Goal: Use online tool/utility: Utilize a website feature to perform a specific function

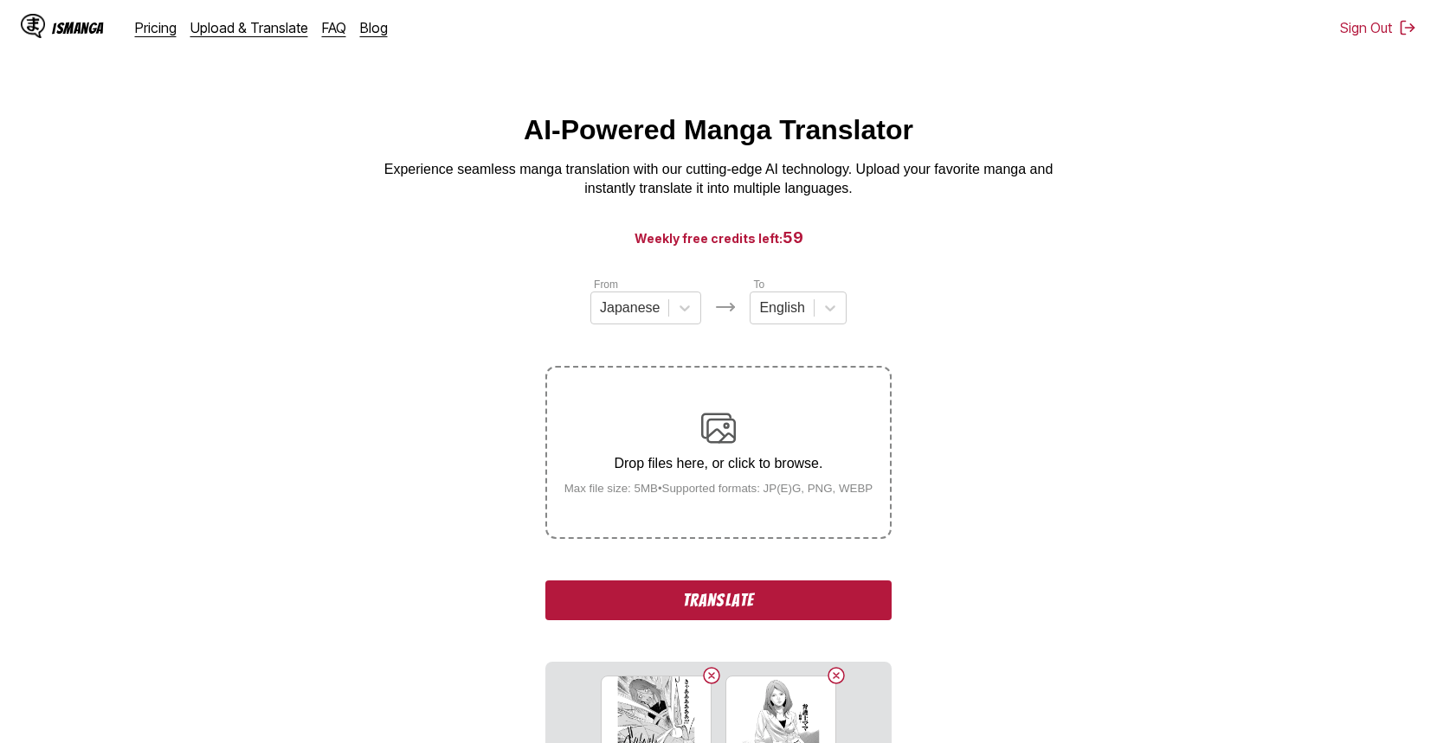
click at [751, 608] on button "Translate" at bounding box center [718, 601] width 346 height 40
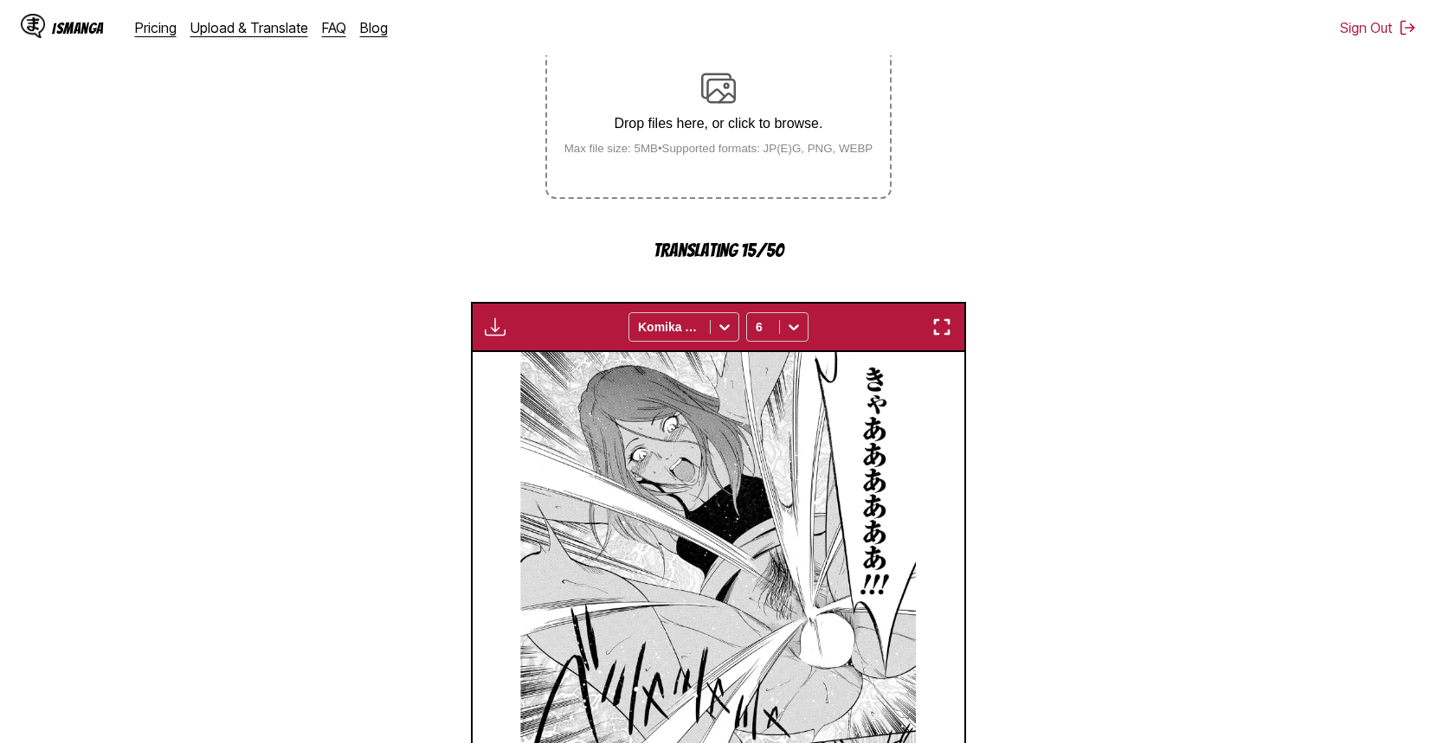
scroll to position [261, 0]
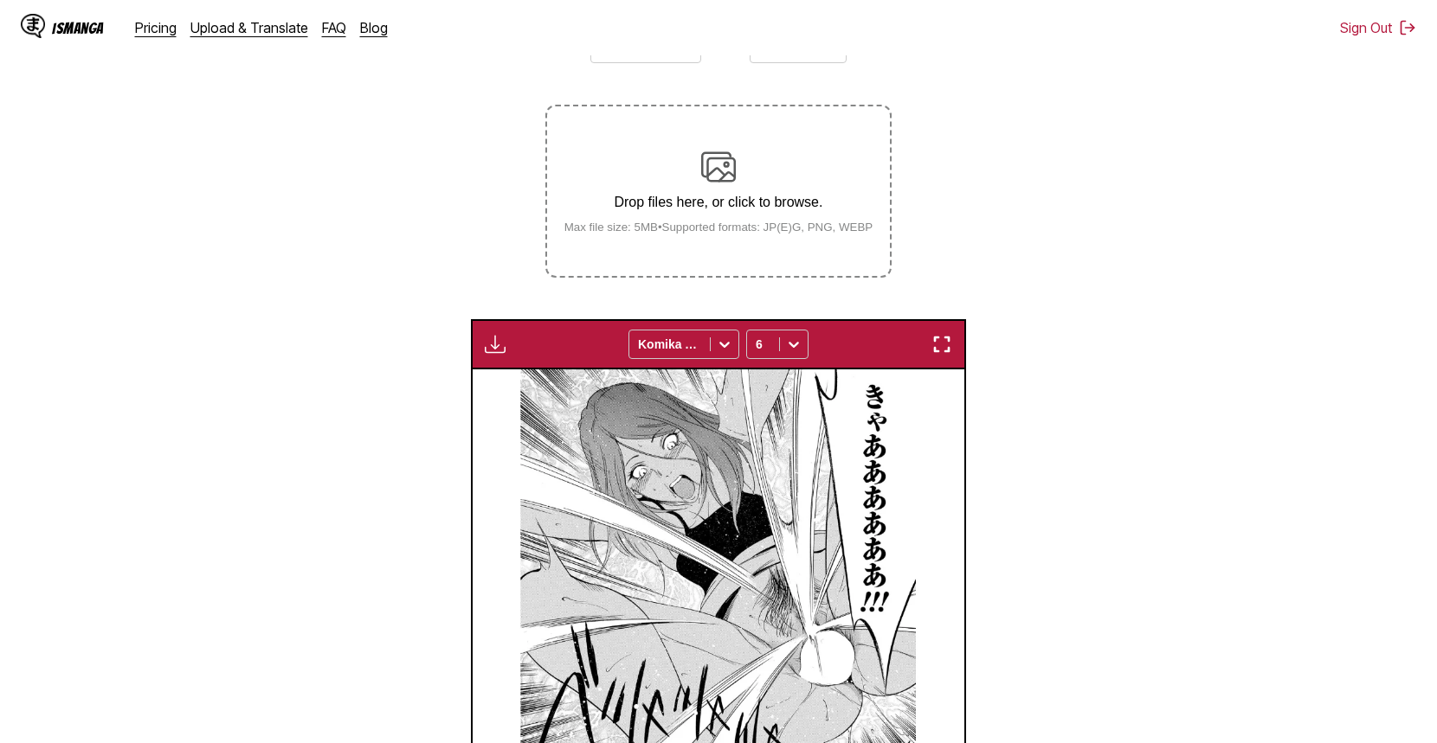
click at [500, 351] on img "button" at bounding box center [495, 344] width 21 height 21
click at [543, 402] on button "Download All" at bounding box center [541, 403] width 111 height 42
click at [1187, 294] on section "From Japanese To English Drop files here, or click to browse. Max file size: 5M…" at bounding box center [718, 497] width 1409 height 965
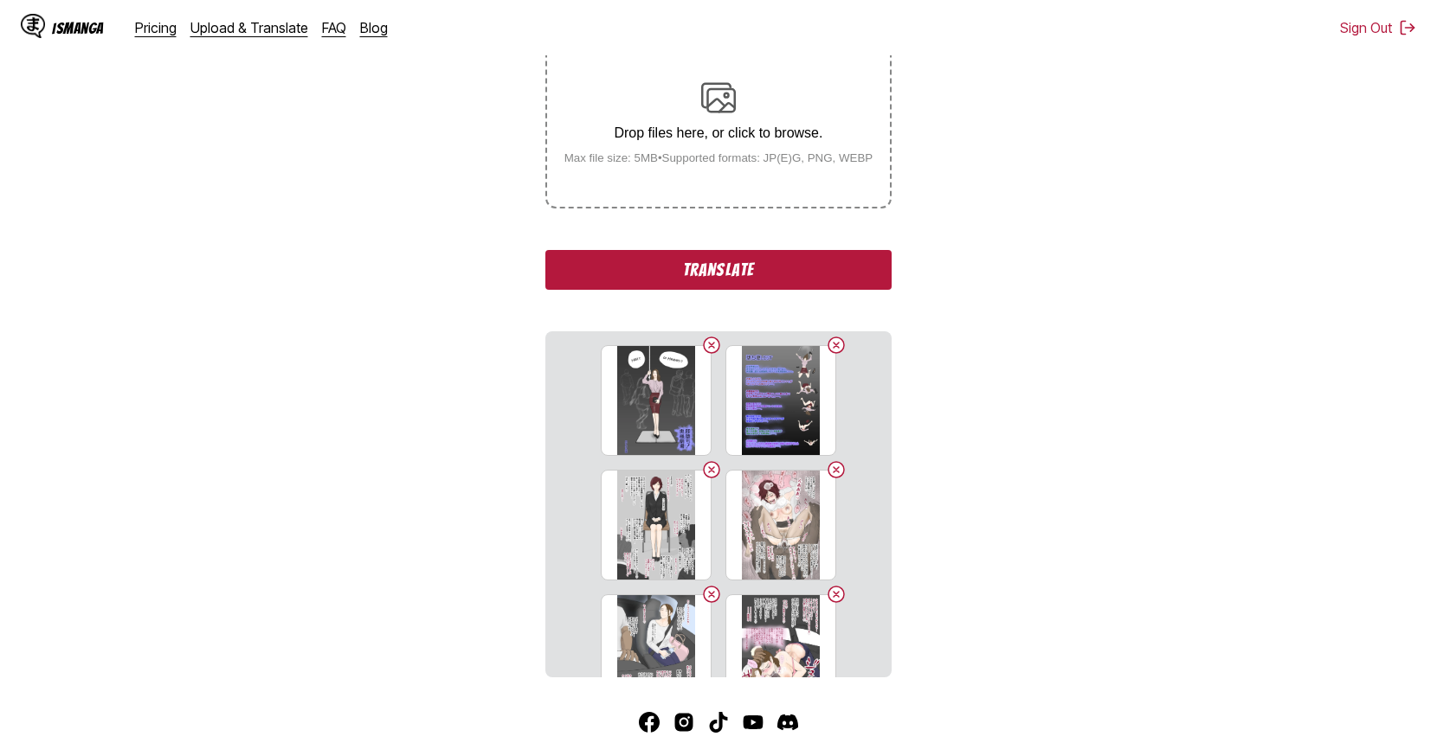
scroll to position [427, 0]
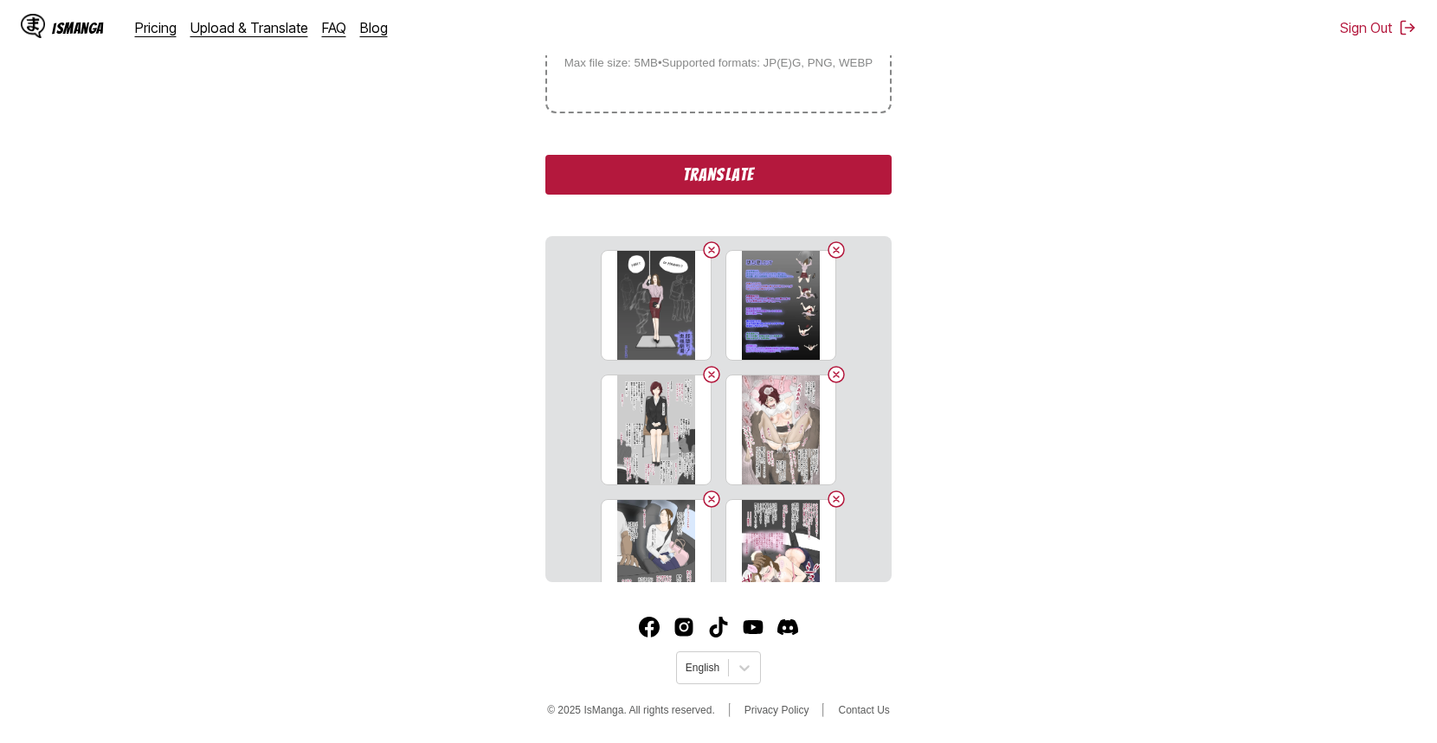
click at [723, 179] on button "Translate" at bounding box center [718, 175] width 346 height 40
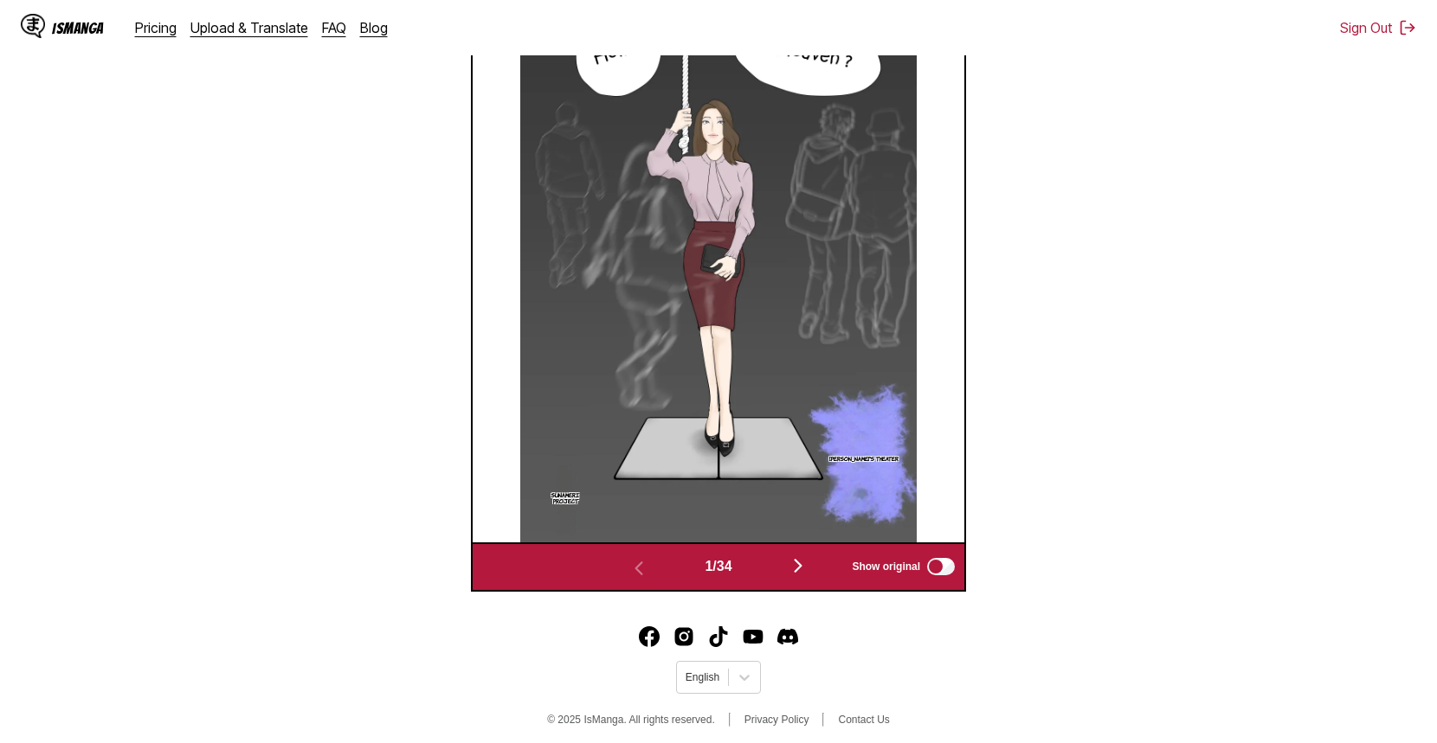
scroll to position [723, 0]
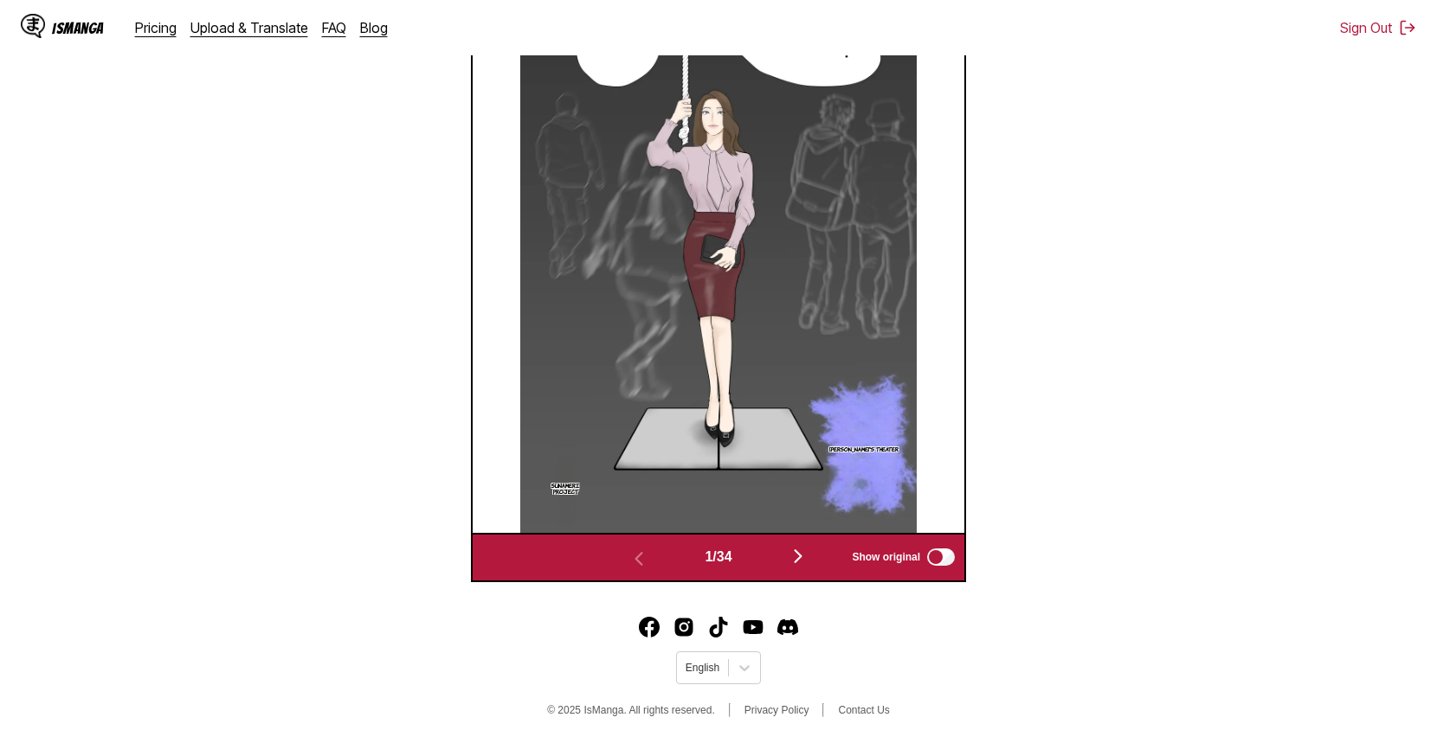
click at [801, 560] on img "button" at bounding box center [798, 556] width 21 height 21
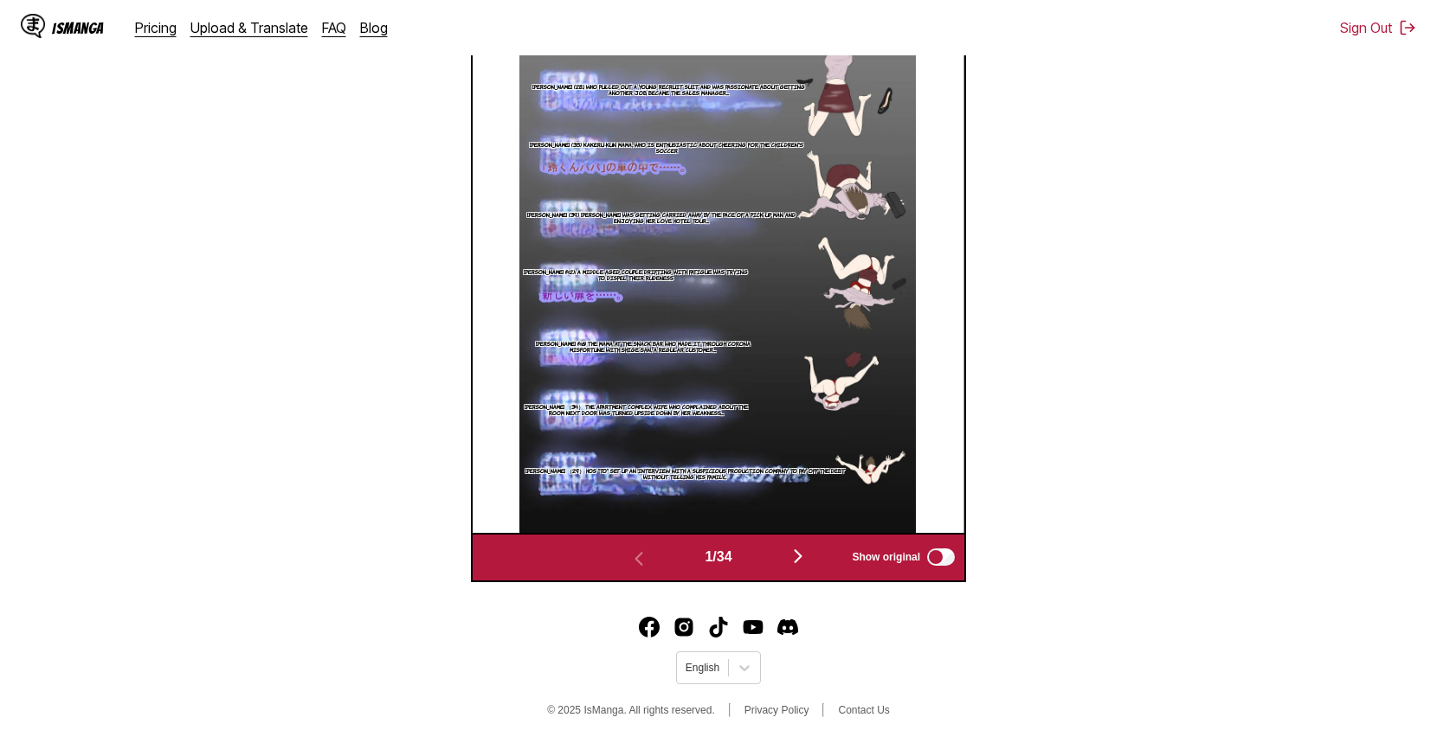
scroll to position [695, 0]
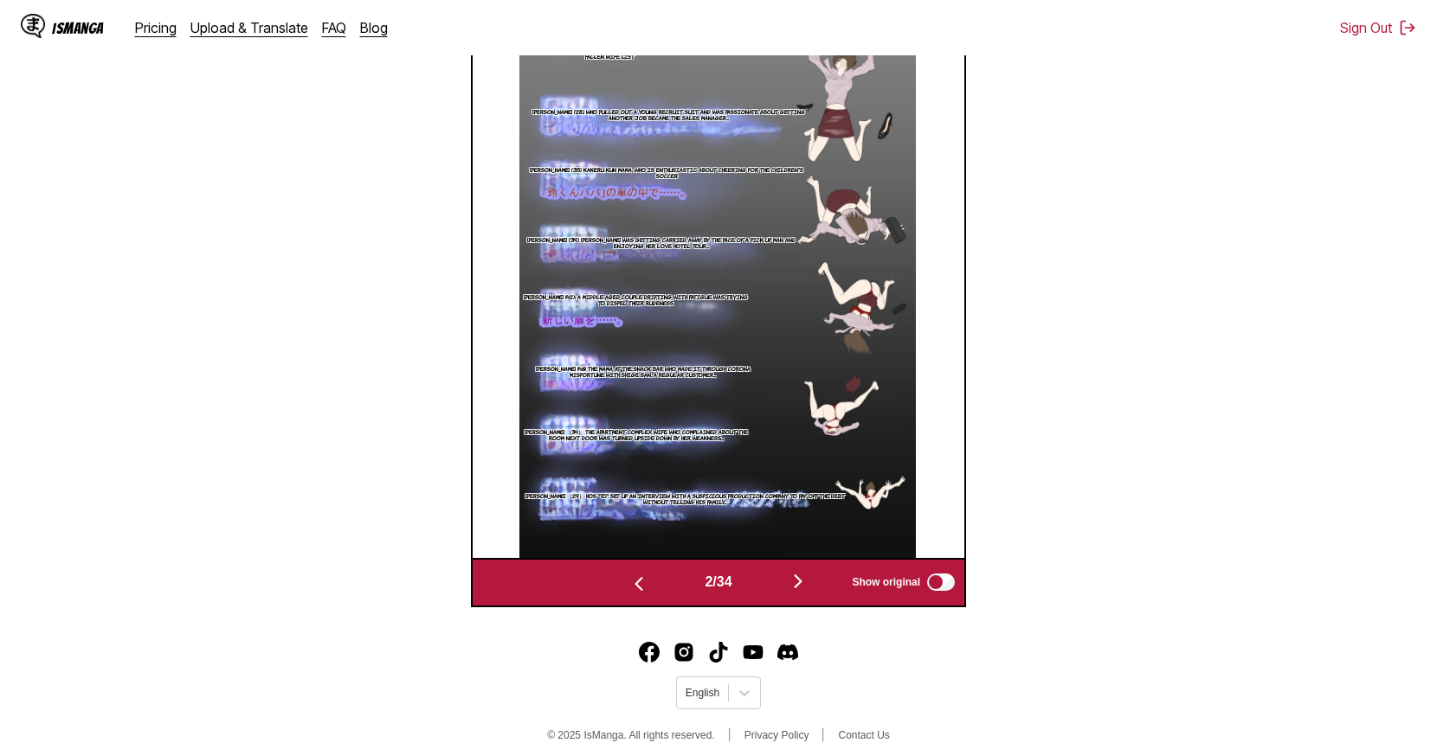
click at [801, 562] on div "Waiting for translations to be done... Komika Axis 6 Madam's Theater Sunameri P…" at bounding box center [718, 277] width 495 height 660
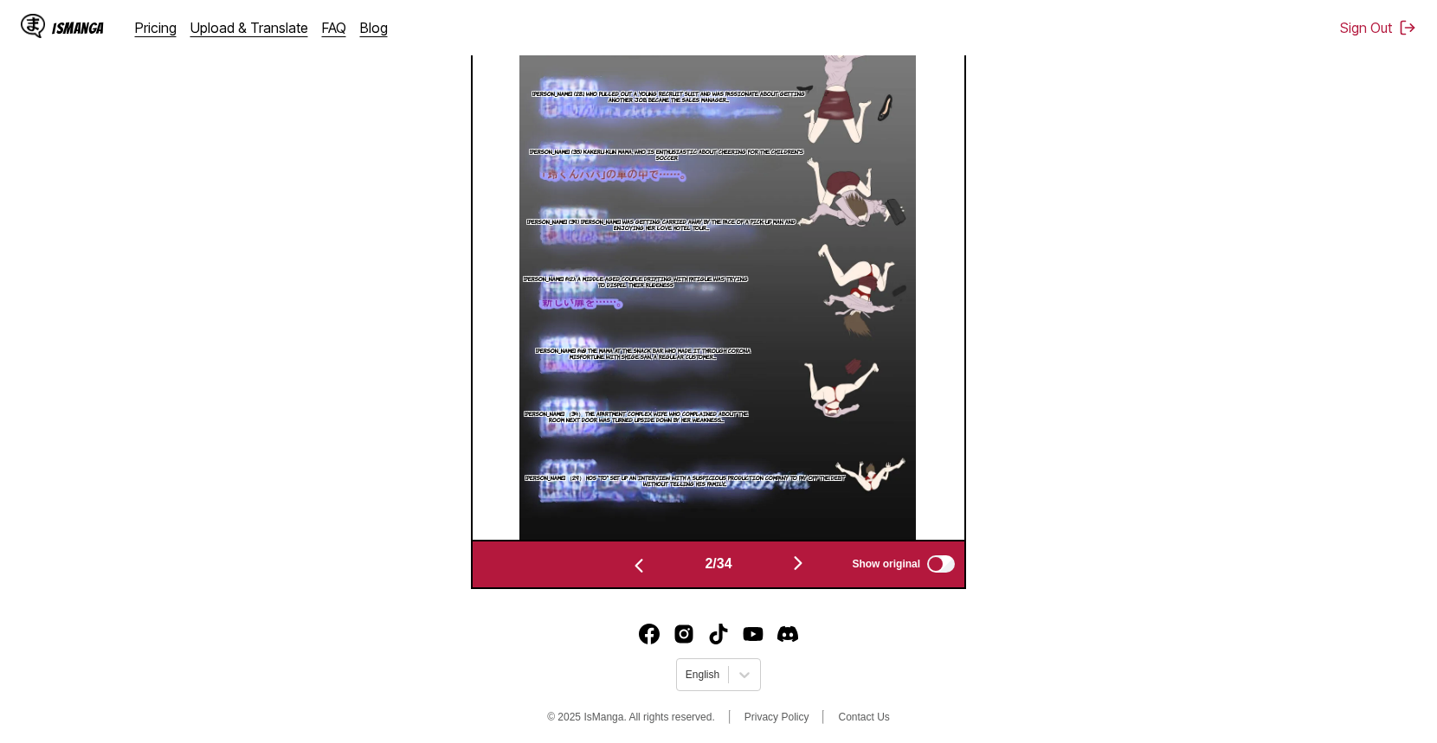
scroll to position [723, 0]
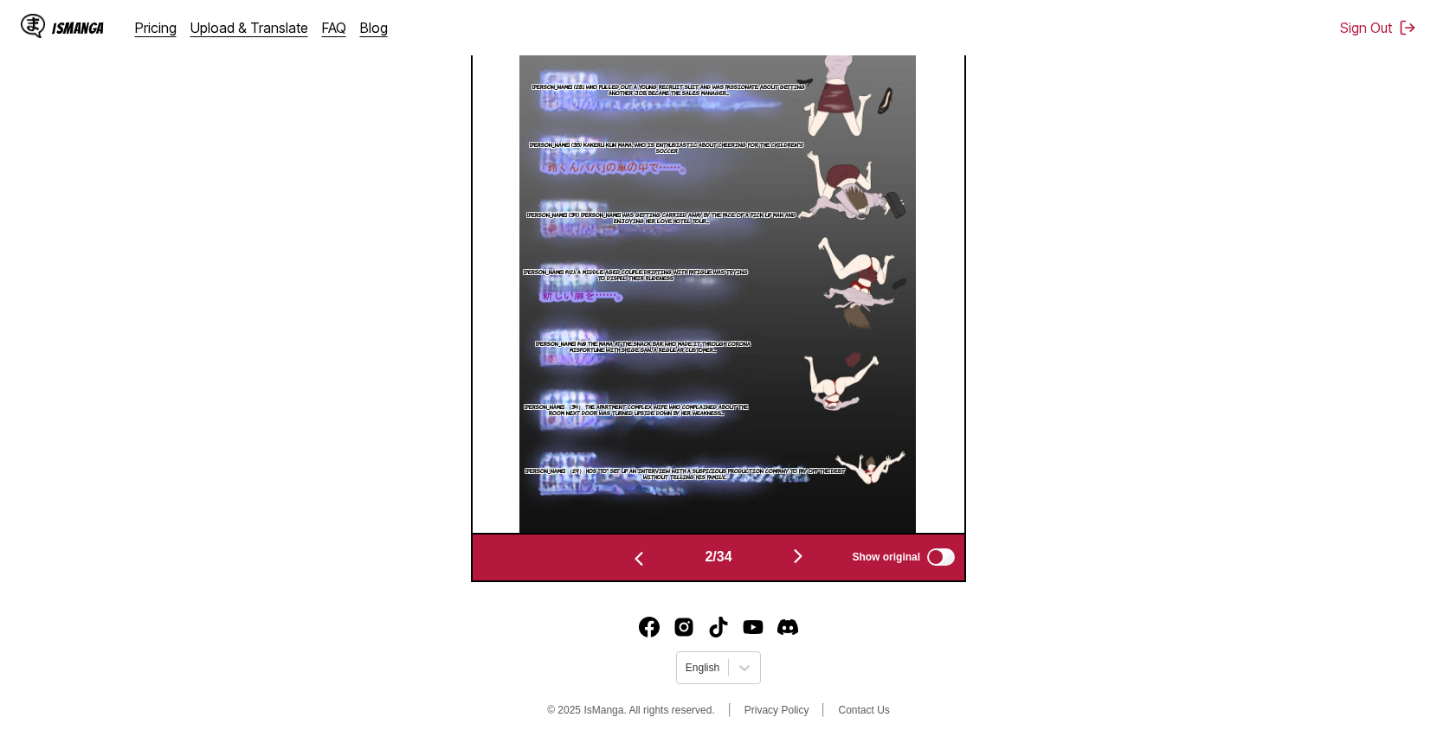
click at [806, 554] on img "button" at bounding box center [798, 556] width 21 height 21
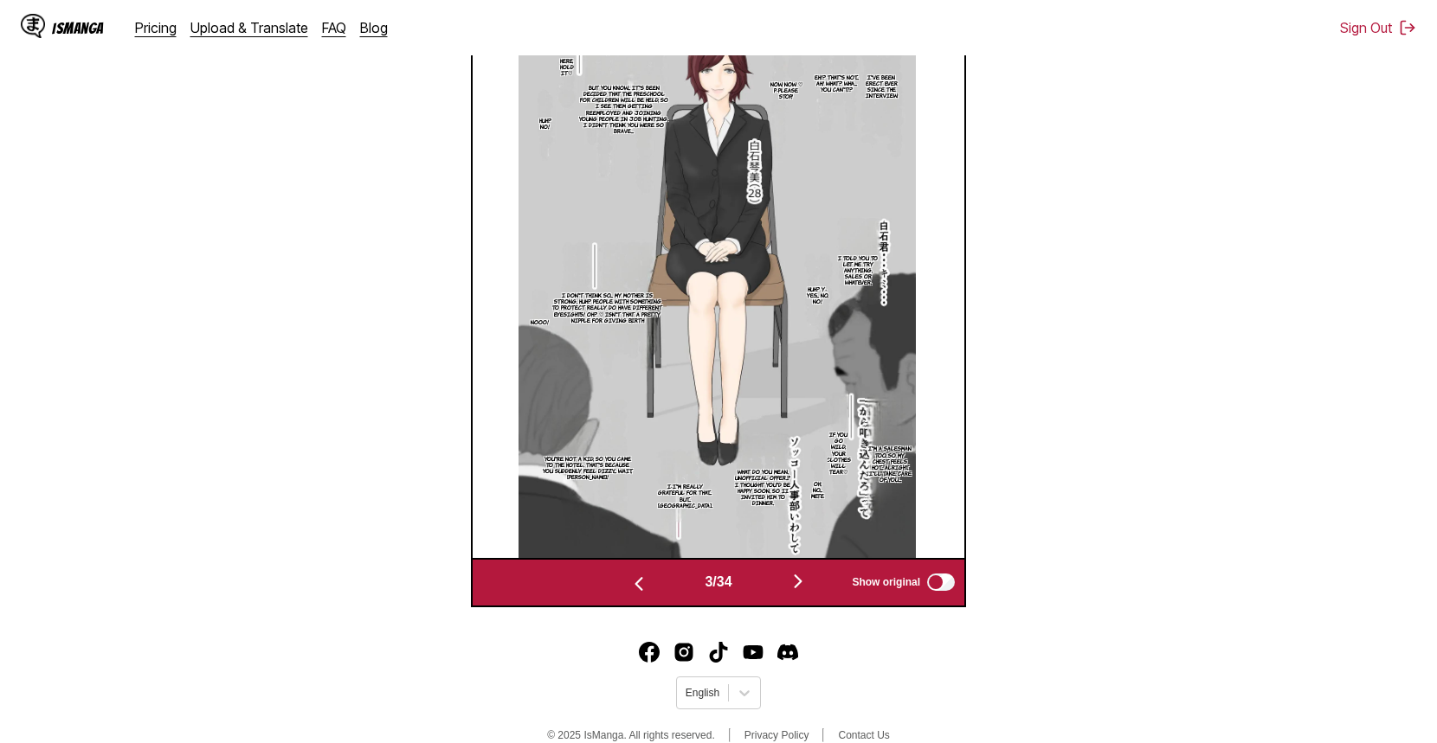
click at [798, 582] on img "button" at bounding box center [798, 581] width 21 height 21
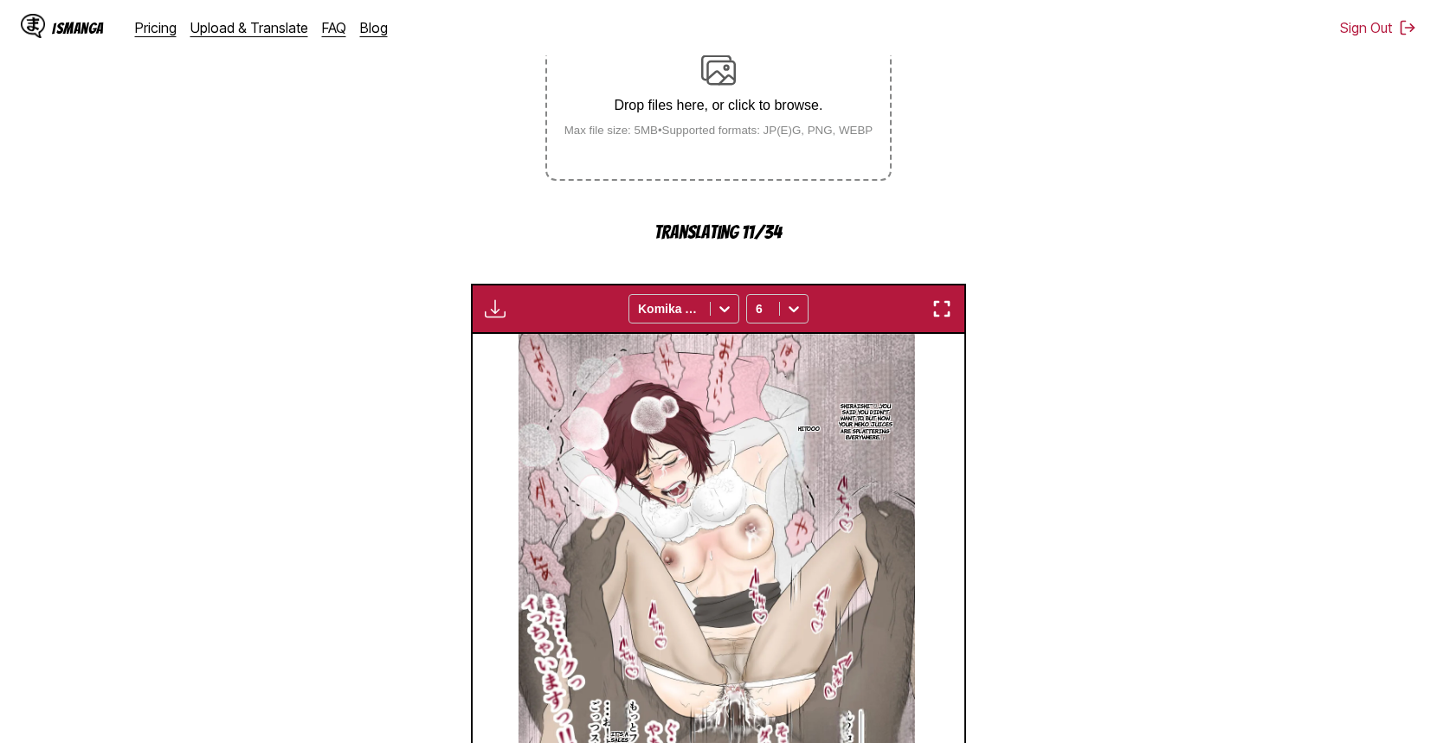
scroll to position [233, 0]
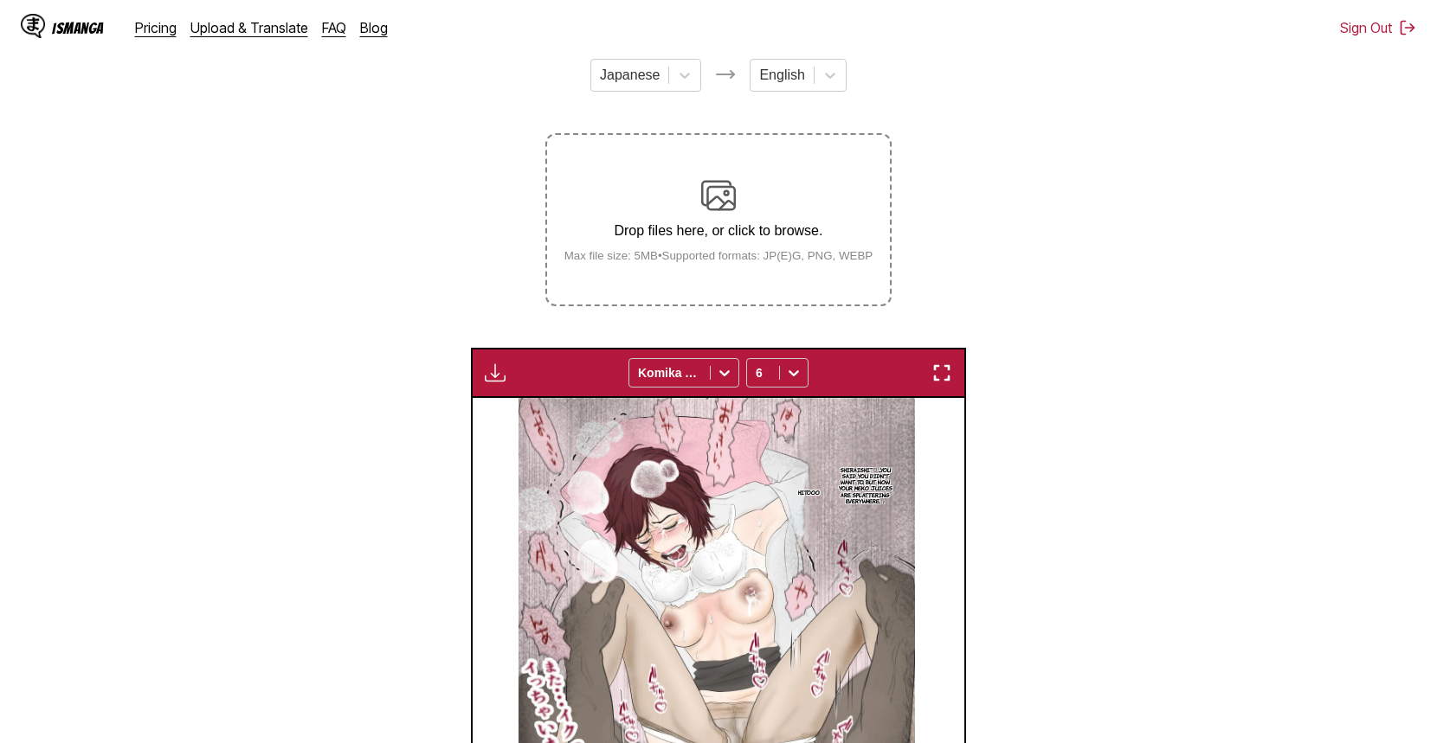
click at [502, 366] on img "button" at bounding box center [495, 373] width 21 height 21
click at [555, 435] on button "Download All" at bounding box center [541, 431] width 111 height 42
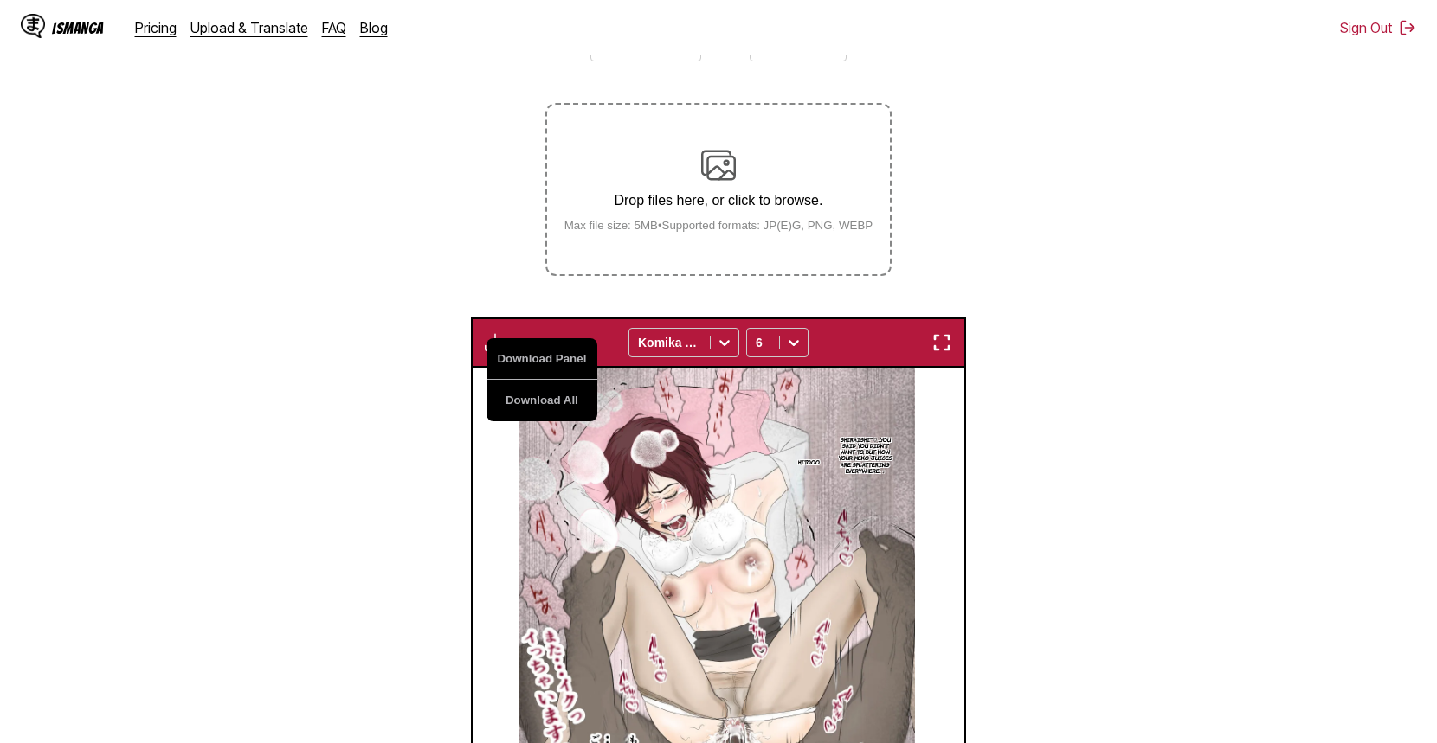
scroll to position [0, 0]
